Goal: Task Accomplishment & Management: Use online tool/utility

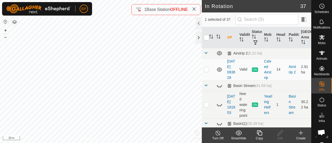
click at [259, 133] on icon at bounding box center [259, 133] width 6 height 6
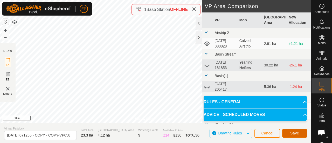
click at [291, 133] on span "Save" at bounding box center [294, 133] width 9 height 4
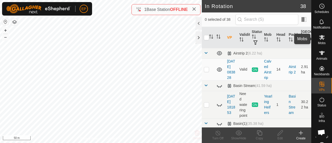
click at [319, 39] on icon at bounding box center [322, 37] width 6 height 6
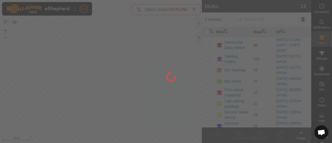
click at [207, 43] on div at bounding box center [166, 71] width 332 height 143
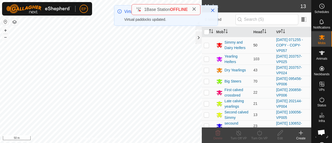
click at [207, 43] on p-checkbox at bounding box center [206, 45] width 5 height 4
checkbox input "true"
click at [261, 134] on icon at bounding box center [259, 133] width 6 height 6
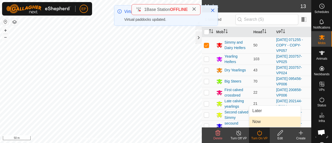
click at [258, 122] on link "Now" at bounding box center [274, 122] width 51 height 10
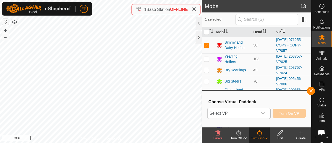
click at [254, 113] on span "Select VP" at bounding box center [233, 113] width 50 height 10
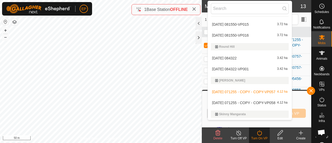
scroll to position [507, 0]
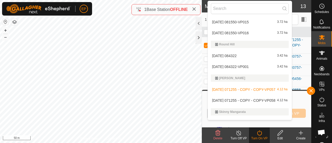
click at [289, 101] on li "[DATE] 071255 - COPY - COPY-VP058 4.12 ha" at bounding box center [250, 100] width 84 height 10
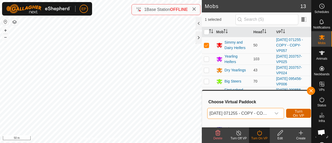
click at [296, 113] on span "Turn On VP" at bounding box center [299, 113] width 12 height 8
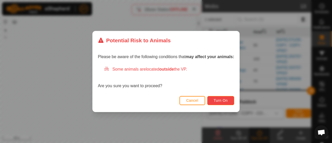
click at [226, 98] on button "Turn On" at bounding box center [220, 100] width 27 height 9
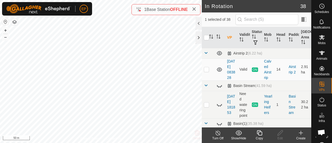
click at [259, 134] on icon at bounding box center [259, 132] width 5 height 5
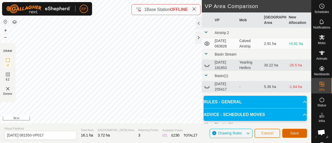
click at [288, 134] on button "Save" at bounding box center [294, 133] width 25 height 9
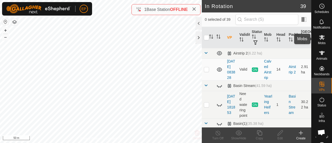
click at [320, 41] on es-mob-svg-icon at bounding box center [321, 37] width 9 height 8
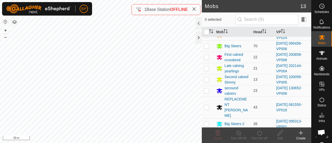
scroll to position [36, 0]
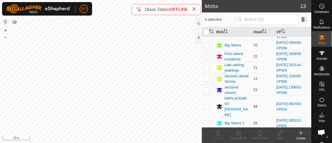
click at [207, 104] on p-checkbox at bounding box center [206, 106] width 5 height 4
checkbox input "true"
click at [261, 133] on icon at bounding box center [259, 133] width 6 height 6
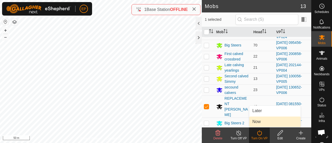
click at [258, 125] on link "Now" at bounding box center [274, 122] width 51 height 10
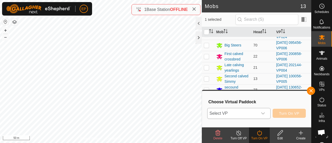
drag, startPoint x: 245, startPoint y: 112, endPoint x: 248, endPoint y: 108, distance: 5.0
click at [248, 108] on span "Select VP" at bounding box center [233, 113] width 50 height 10
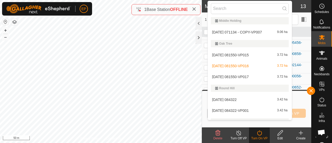
scroll to position [476, 0]
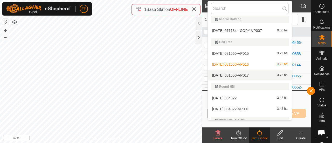
click at [262, 76] on li "[DATE] 081550-VP017 3.72 ha" at bounding box center [250, 75] width 84 height 10
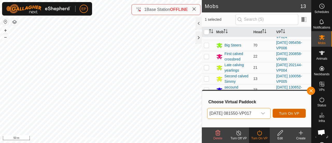
click at [288, 112] on span "Turn On VP" at bounding box center [289, 113] width 20 height 4
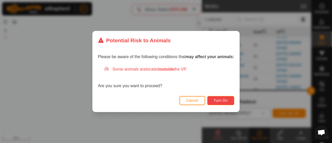
click at [217, 102] on span "Turn On" at bounding box center [221, 100] width 14 height 4
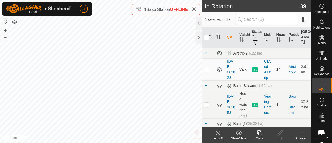
click at [259, 131] on icon at bounding box center [259, 133] width 6 height 6
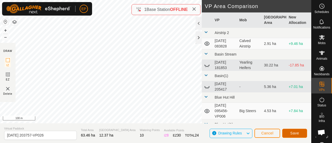
click at [289, 134] on button "Save" at bounding box center [294, 133] width 25 height 9
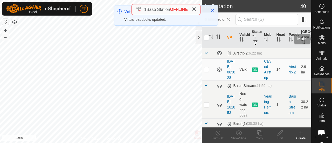
click at [320, 40] on icon at bounding box center [322, 37] width 6 height 6
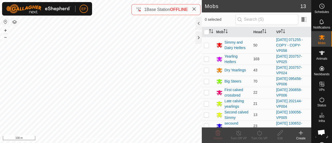
click at [207, 58] on p-checkbox at bounding box center [206, 59] width 5 height 4
checkbox input "true"
click at [259, 138] on div "Turn On VP" at bounding box center [259, 138] width 21 height 5
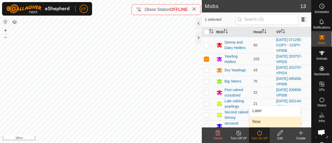
click at [259, 124] on link "Now" at bounding box center [274, 122] width 51 height 10
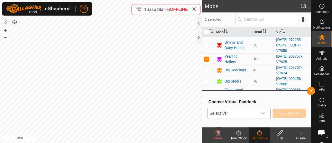
click at [248, 114] on span "Select VP" at bounding box center [233, 113] width 50 height 10
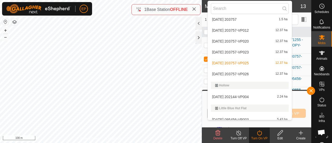
scroll to position [329, 0]
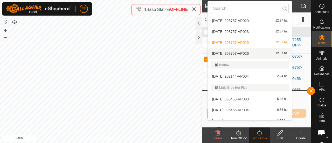
click at [250, 50] on li "[DATE] 203757-VP026 12.37 ha" at bounding box center [250, 53] width 84 height 10
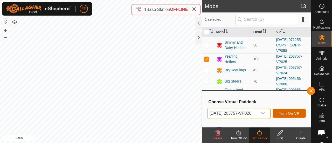
click at [289, 111] on span "Turn On VP" at bounding box center [289, 113] width 20 height 4
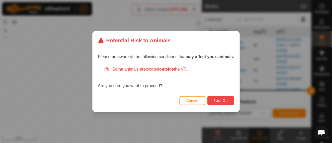
click at [224, 97] on button "Turn On" at bounding box center [220, 100] width 27 height 9
